Goal: Transaction & Acquisition: Purchase product/service

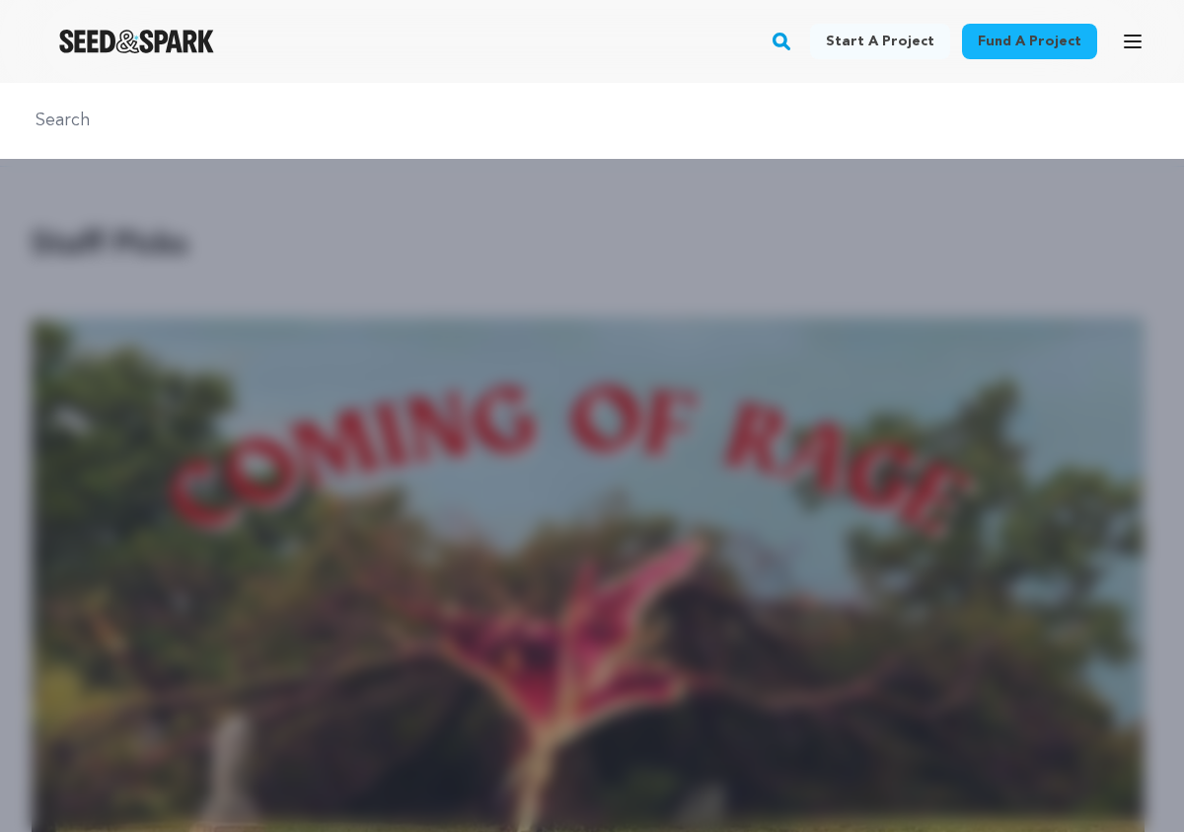
scroll to position [0, 6738]
click at [793, 41] on rect "button" at bounding box center [781, 42] width 24 height 24
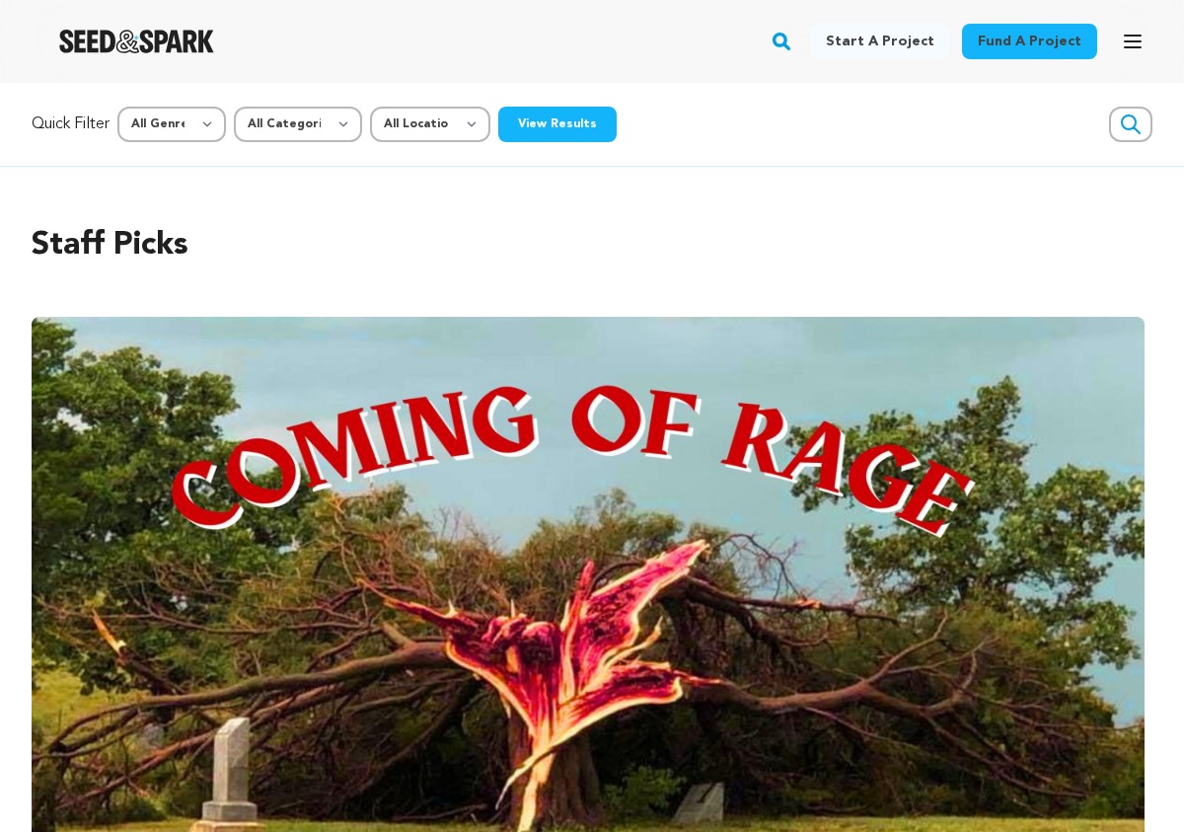
click at [793, 44] on rect "button" at bounding box center [781, 42] width 24 height 24
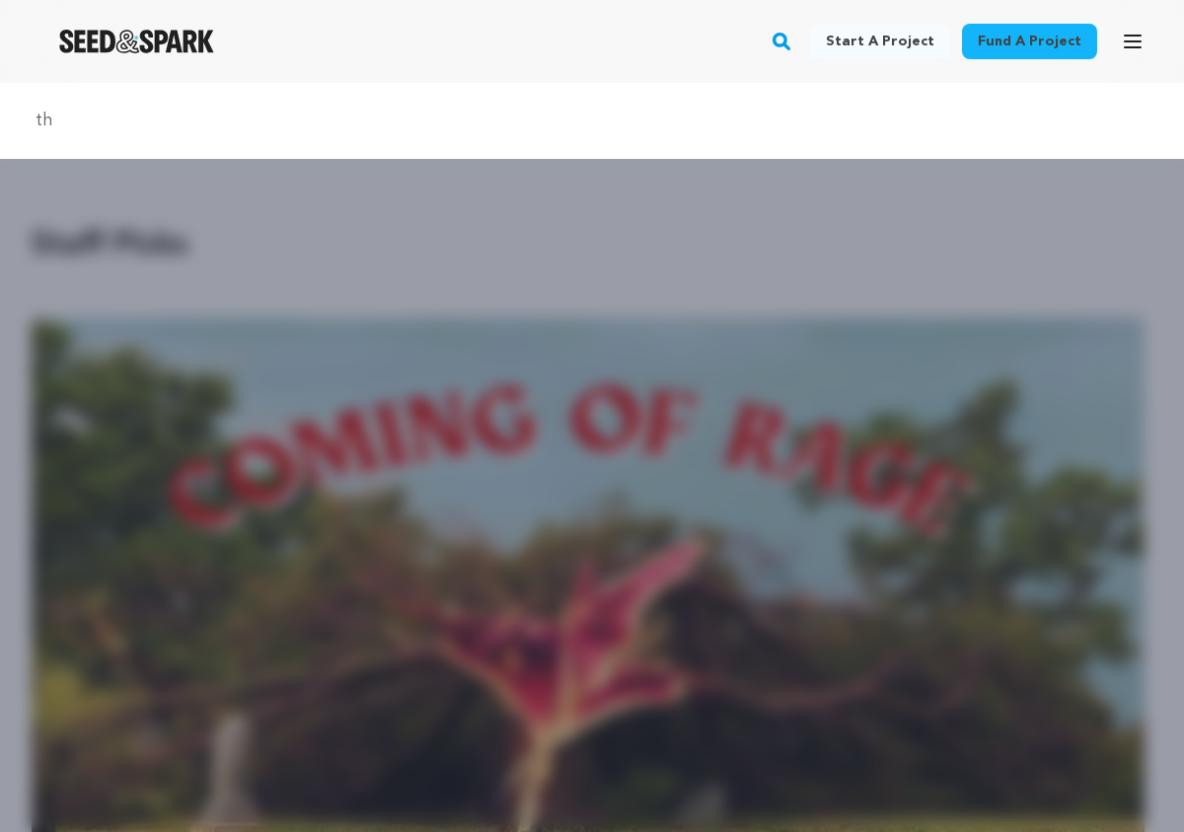
type input "the bend"
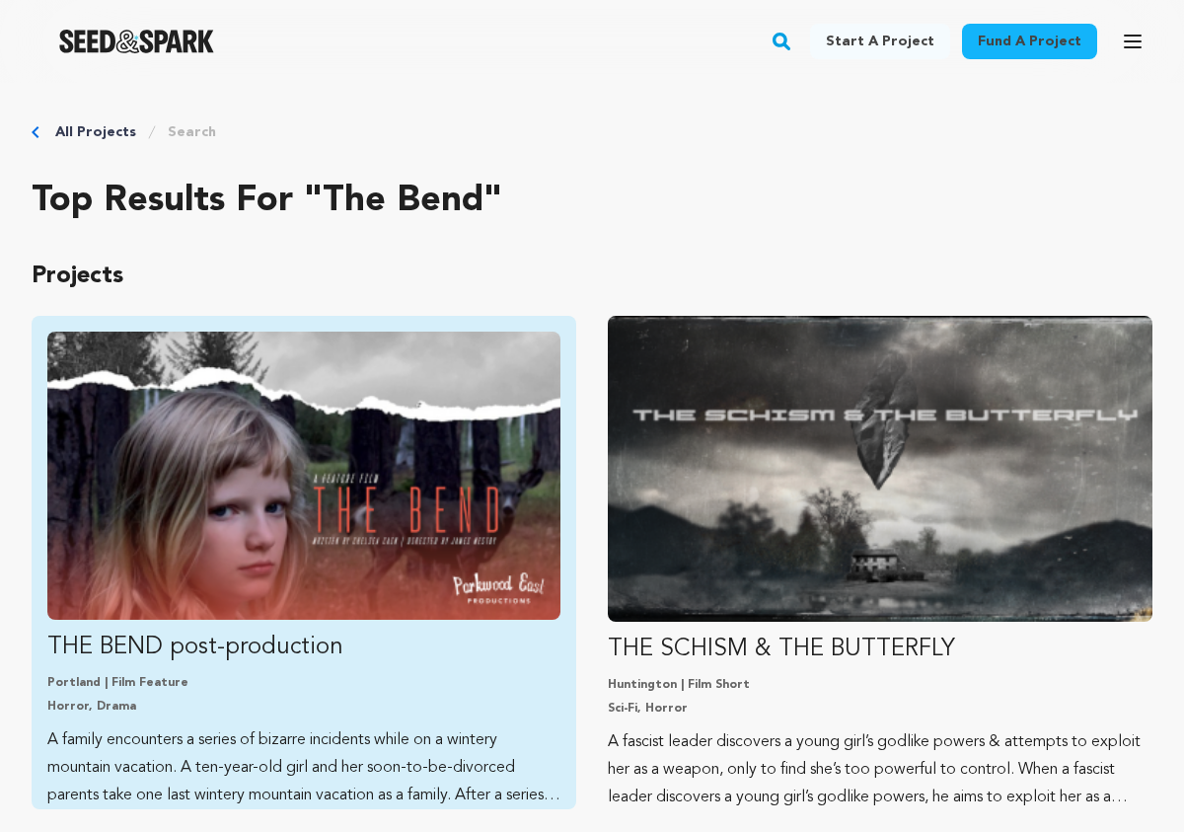
click at [232, 439] on img "Fund THE BEND post-production" at bounding box center [303, 475] width 513 height 288
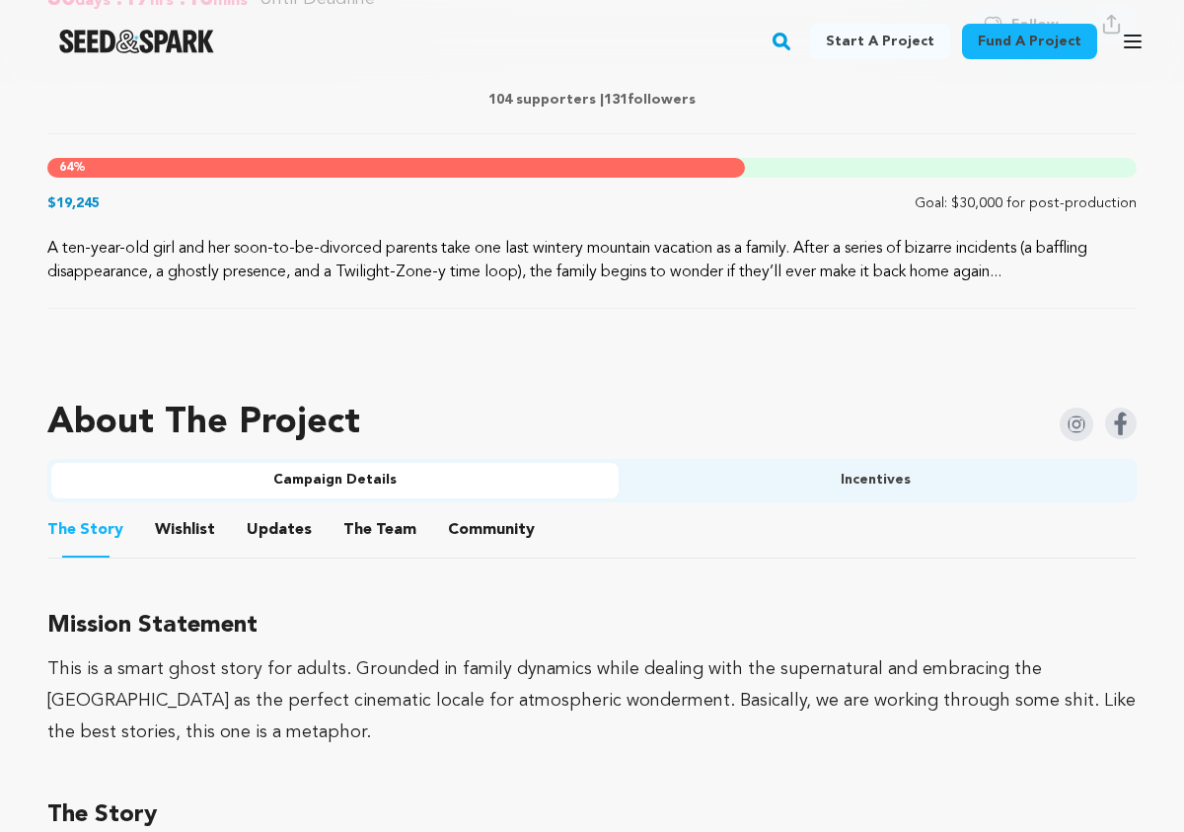
scroll to position [910, 0]
click at [1037, 32] on link "Fund a project" at bounding box center [1029, 42] width 135 height 36
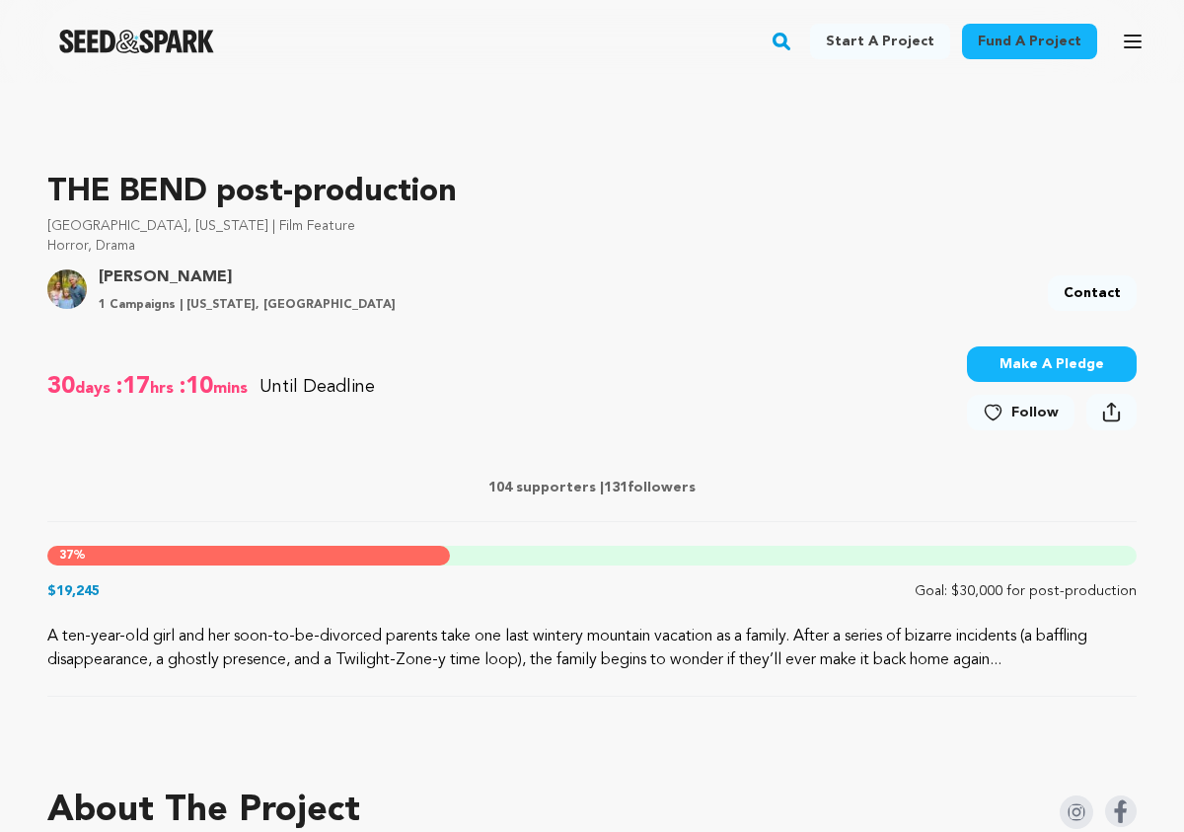
scroll to position [521, 0]
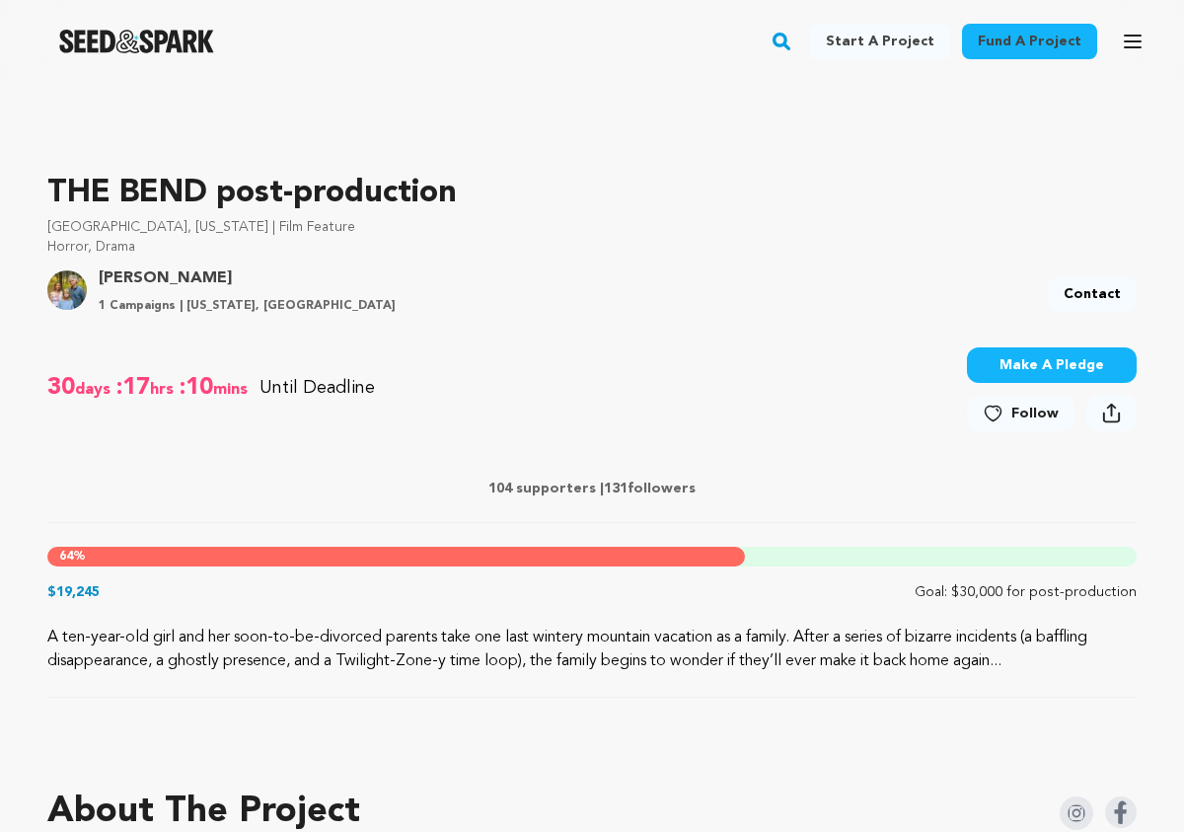
click at [1027, 360] on button "Make A Pledge" at bounding box center [1052, 365] width 170 height 36
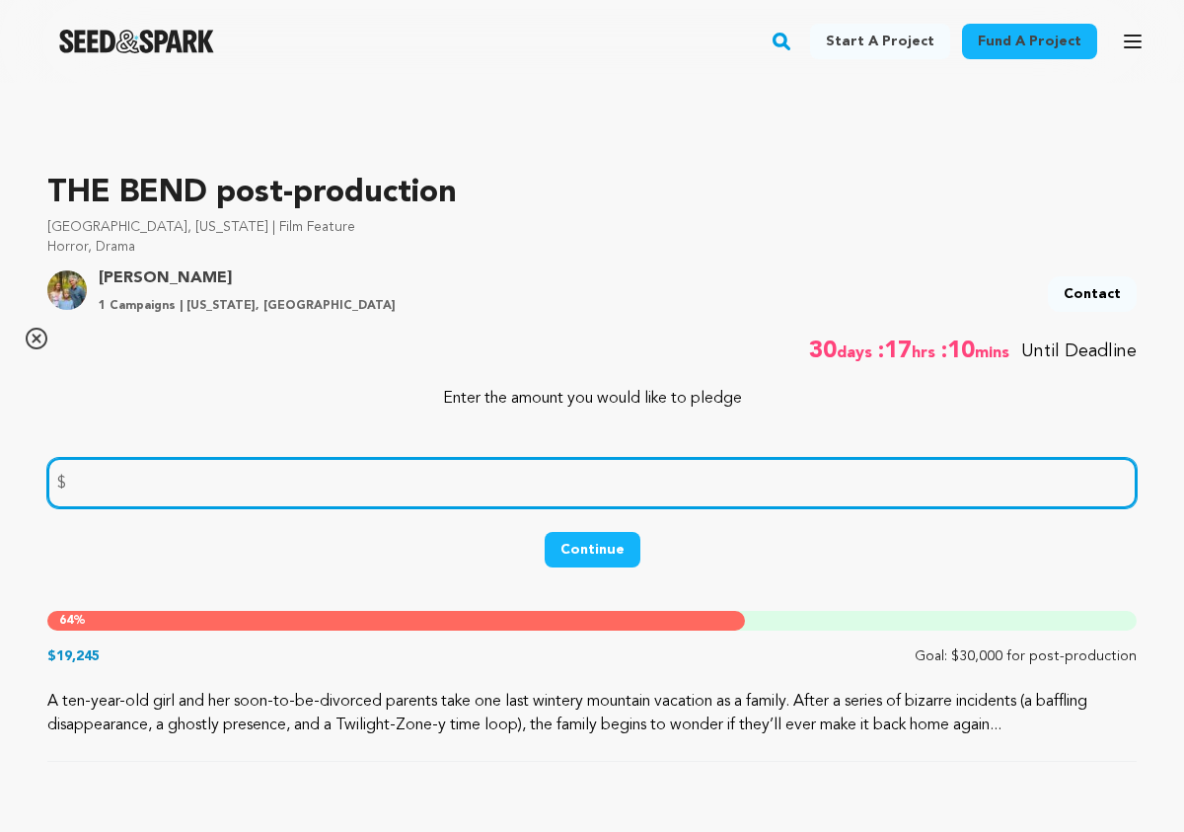
click at [321, 482] on input "number" at bounding box center [591, 483] width 1089 height 50
type input "500"
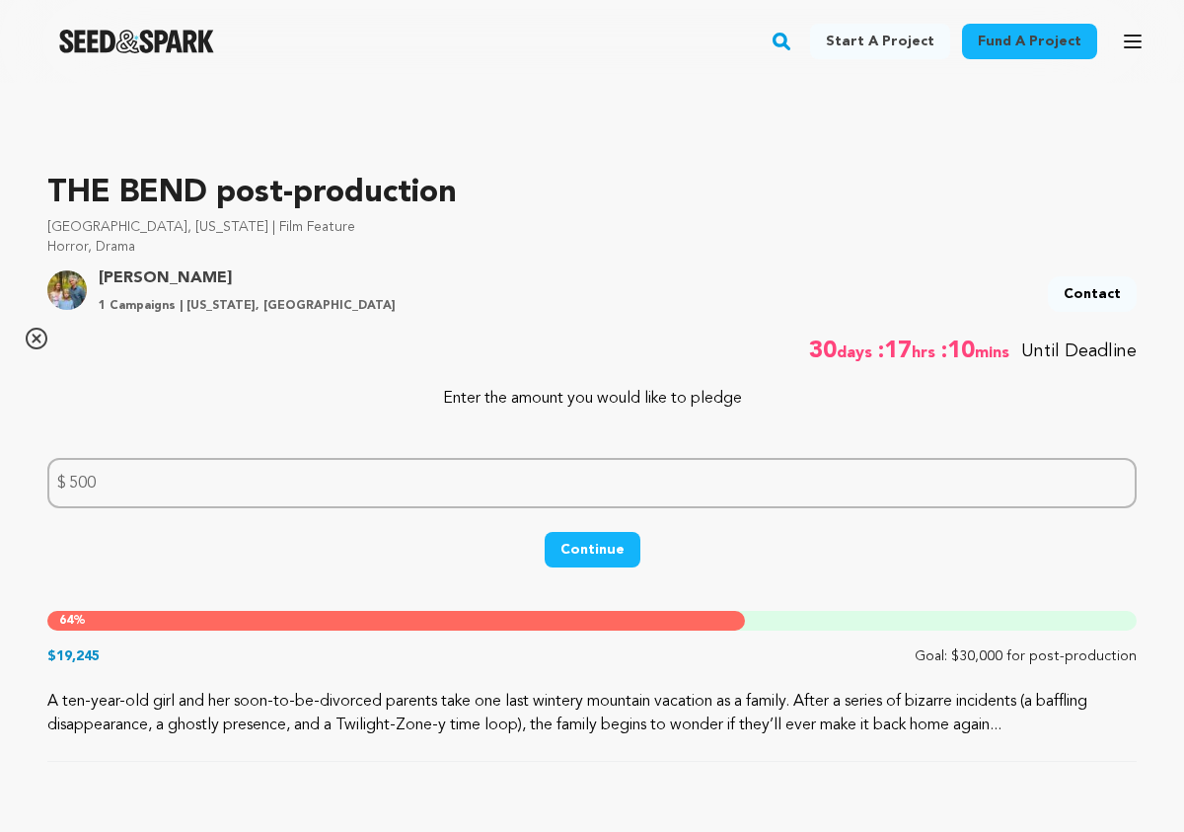
click at [582, 540] on button "Continue" at bounding box center [592, 550] width 96 height 36
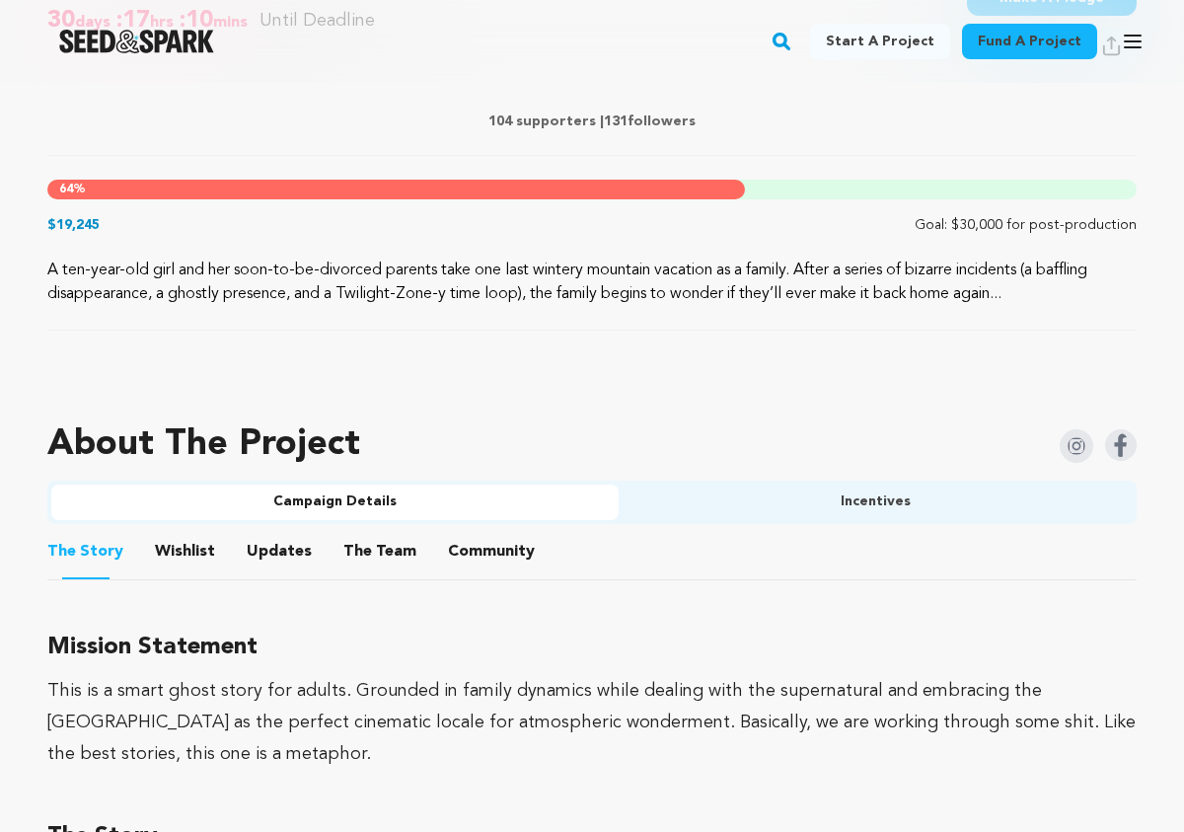
scroll to position [890, 0]
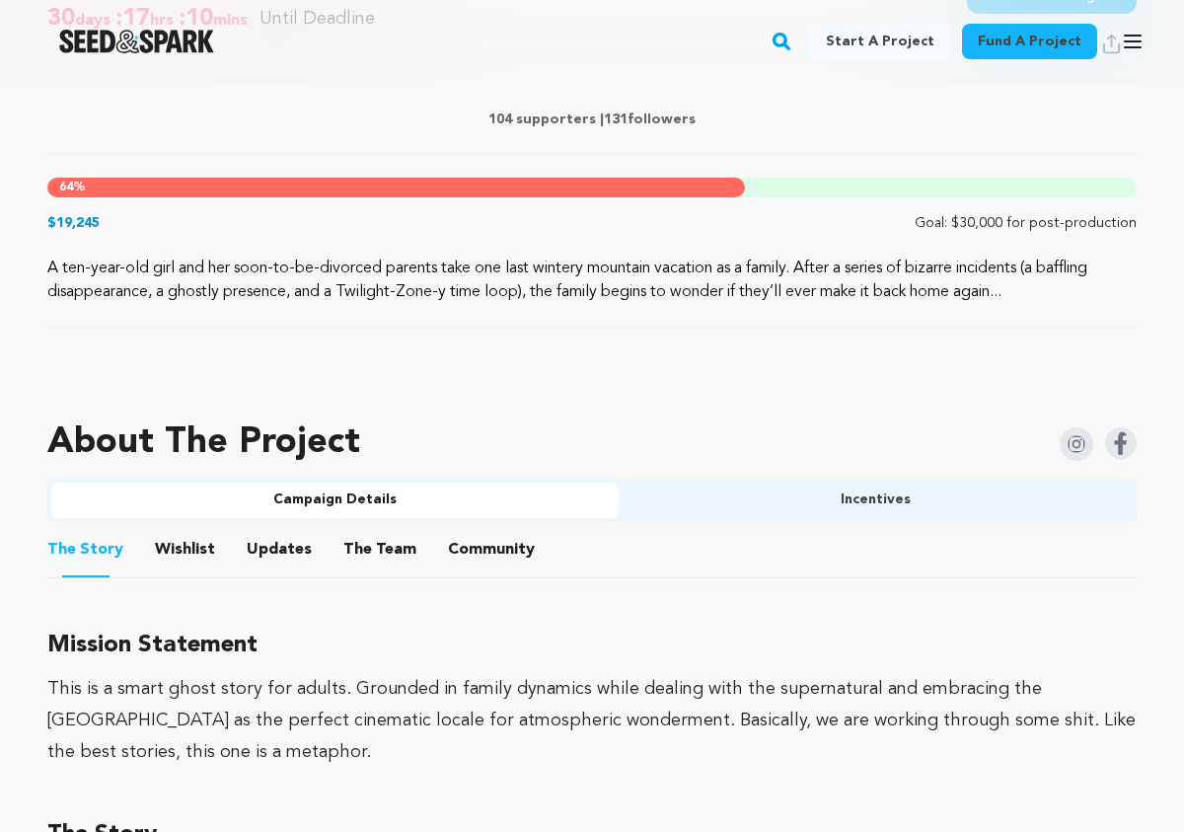
click at [915, 496] on button "Incentives" at bounding box center [875, 500] width 514 height 36
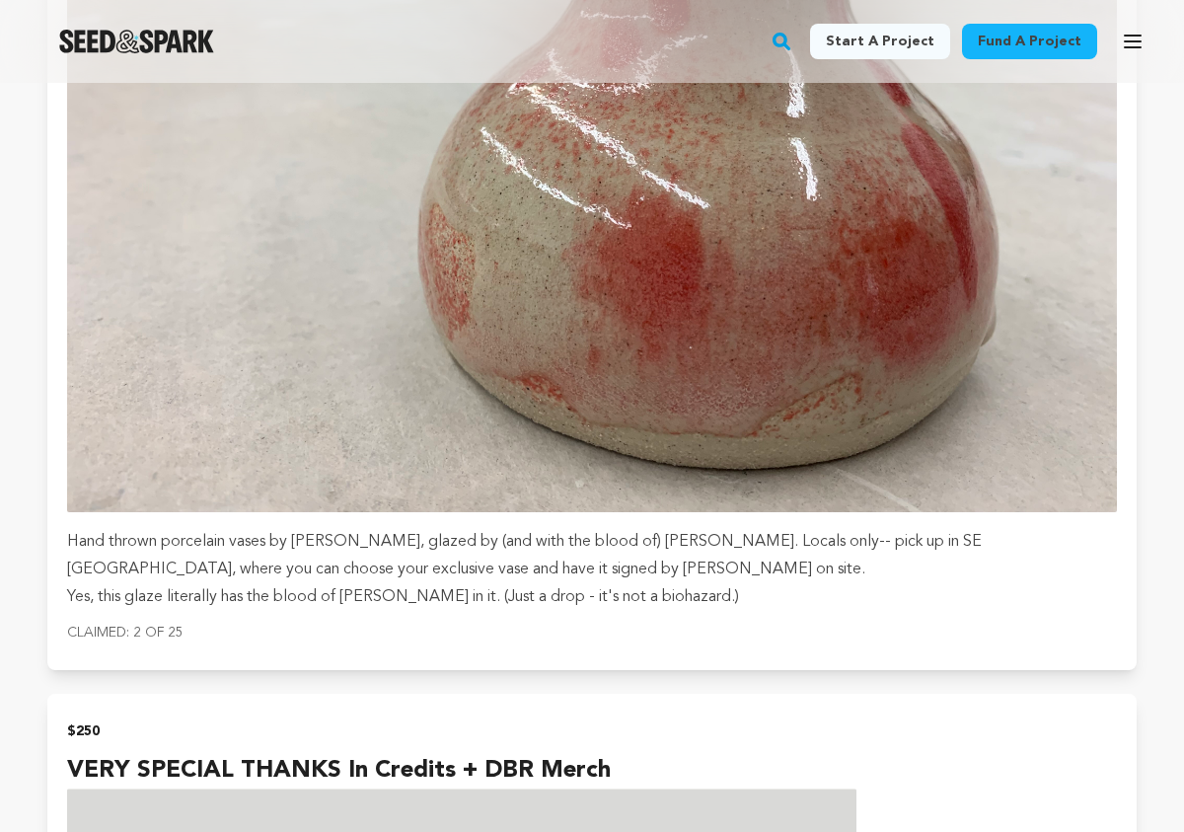
scroll to position [16428, 0]
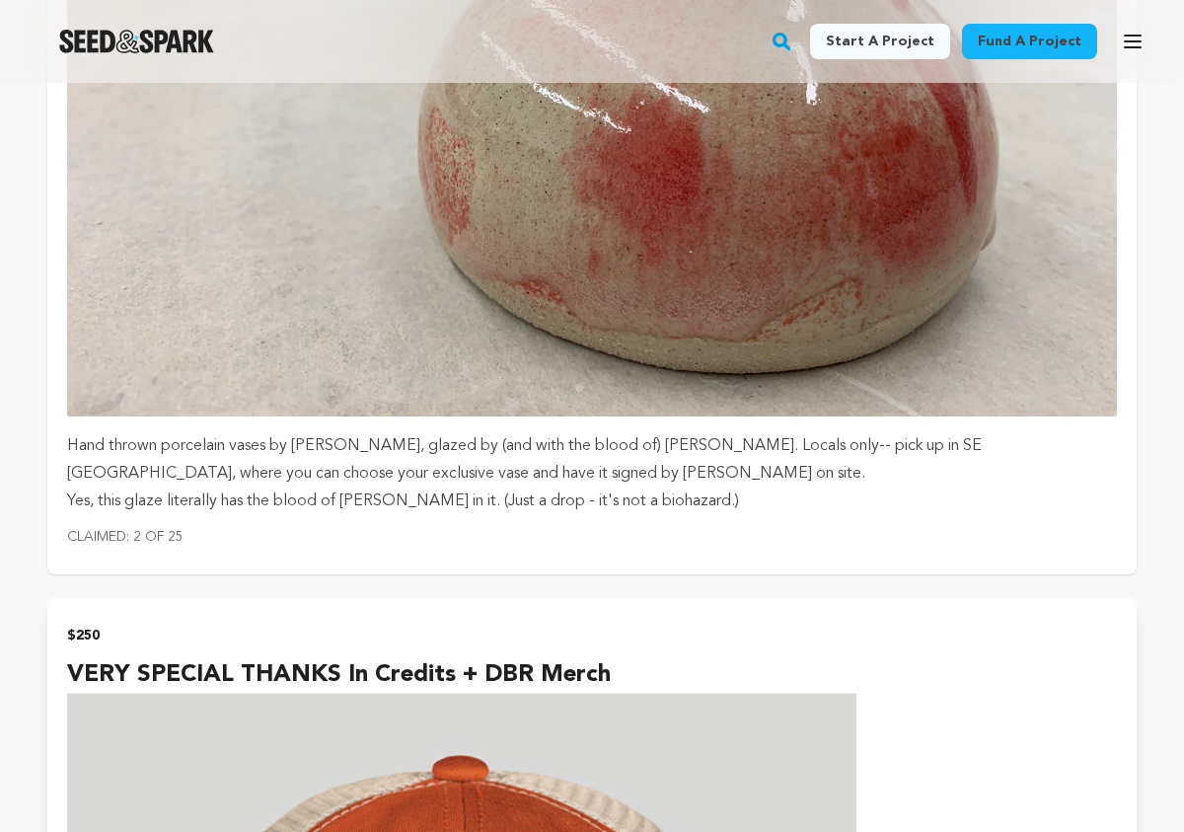
click at [855, 432] on p "Hand thrown porcelain vases by Seann McKeel, glazed by (and with the blood of) …" at bounding box center [592, 459] width 1050 height 55
